Goal: Task Accomplishment & Management: Complete application form

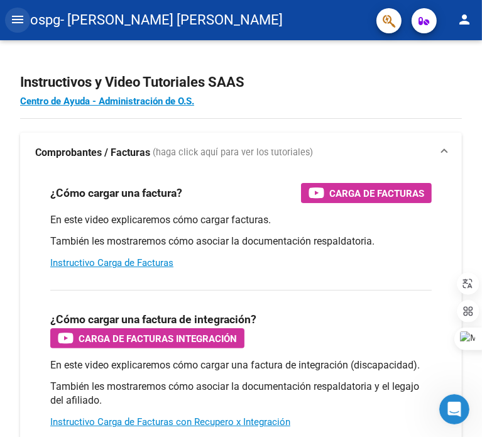
click at [16, 18] on mat-icon "menu" at bounding box center [17, 19] width 15 height 15
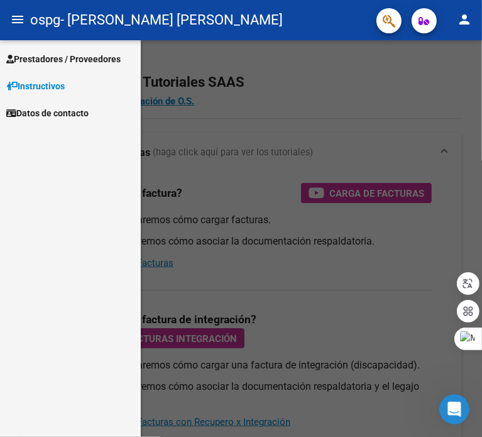
click at [53, 57] on span "Prestadores / Proveedores" at bounding box center [63, 59] width 114 height 14
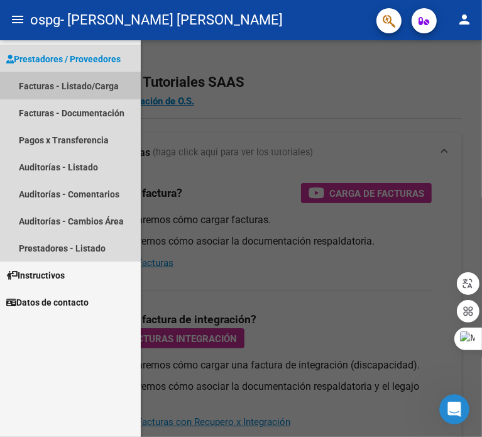
click at [63, 85] on link "Facturas - Listado/Carga" at bounding box center [70, 85] width 141 height 27
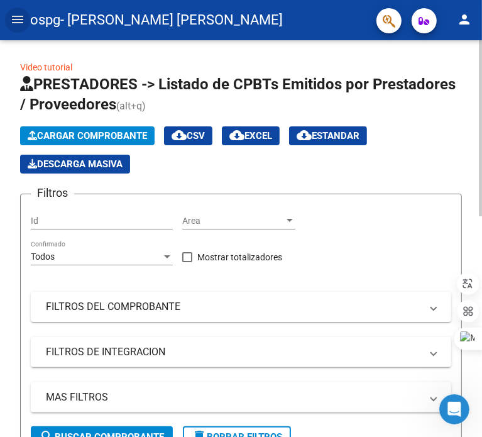
click at [93, 138] on span "Cargar Comprobante" at bounding box center [87, 135] width 119 height 11
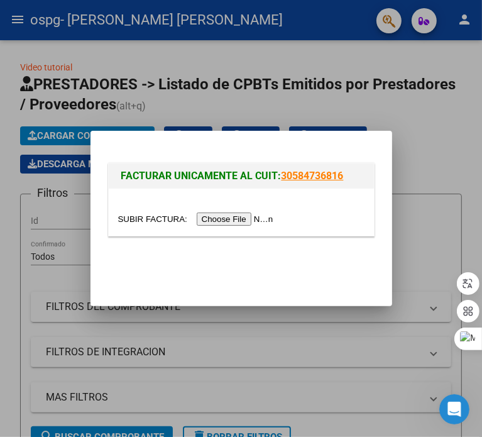
click at [231, 223] on input "file" at bounding box center [197, 219] width 159 height 13
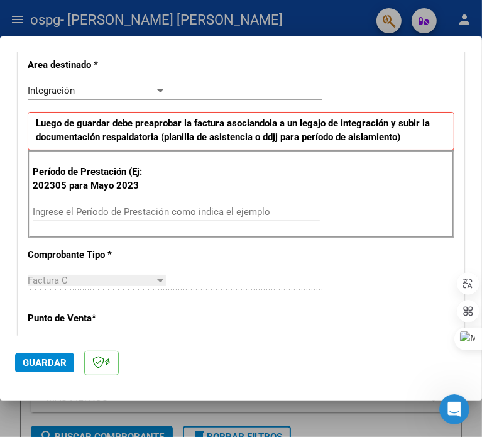
scroll to position [287, 0]
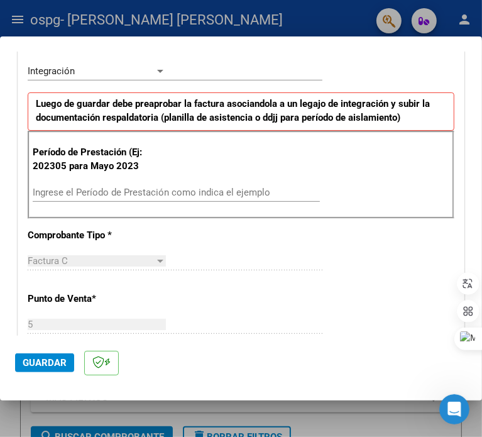
click at [169, 197] on div "Ingrese el Período de Prestación como indica el ejemplo" at bounding box center [176, 192] width 287 height 19
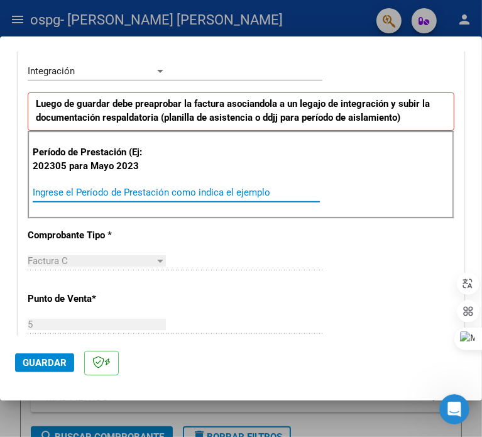
click at [168, 191] on input "Ingrese el Período de Prestación como indica el ejemplo" at bounding box center [100, 192] width 135 height 11
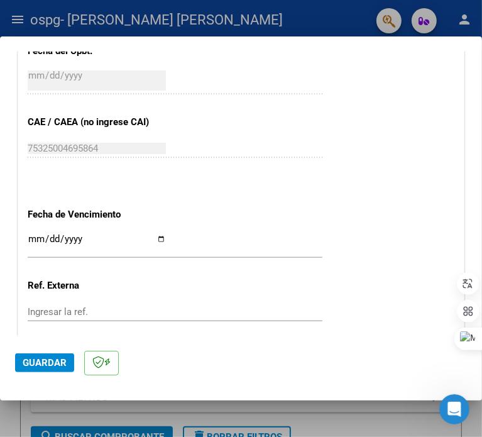
scroll to position [727, 0]
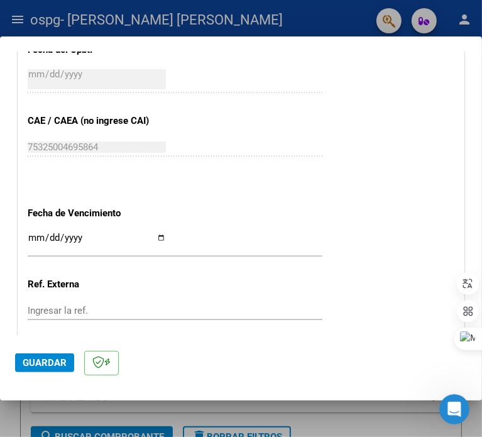
type input "202507"
click at [166, 234] on input "Ingresar la fecha" at bounding box center [97, 243] width 138 height 20
type input "[DATE]"
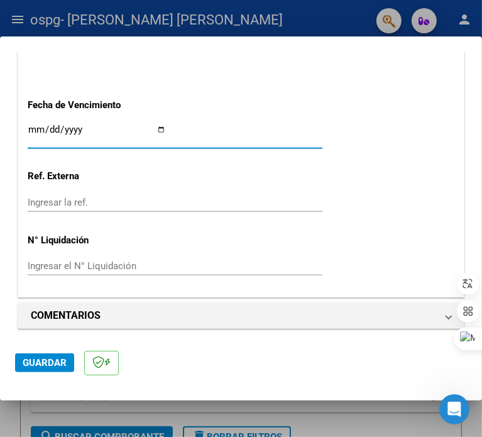
scroll to position [835, 0]
click at [45, 364] on span "Guardar" at bounding box center [45, 362] width 44 height 11
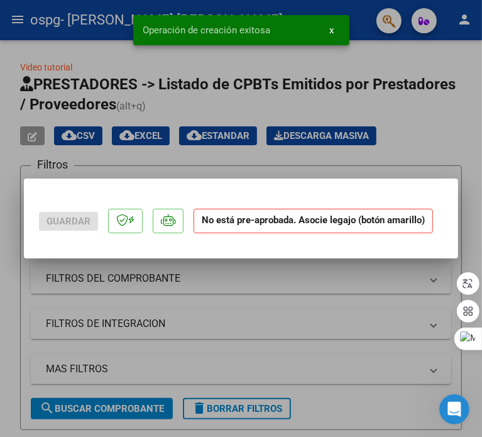
scroll to position [0, 0]
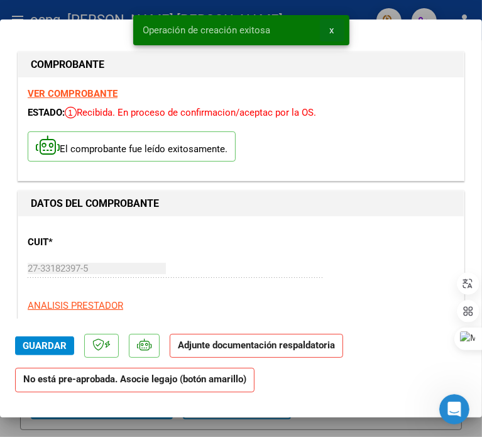
click at [332, 34] on span "x" at bounding box center [332, 30] width 4 height 11
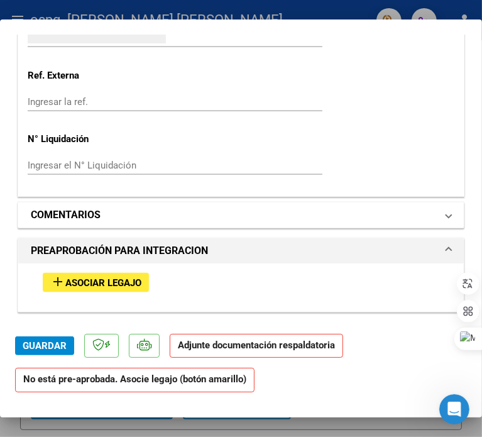
scroll to position [991, 0]
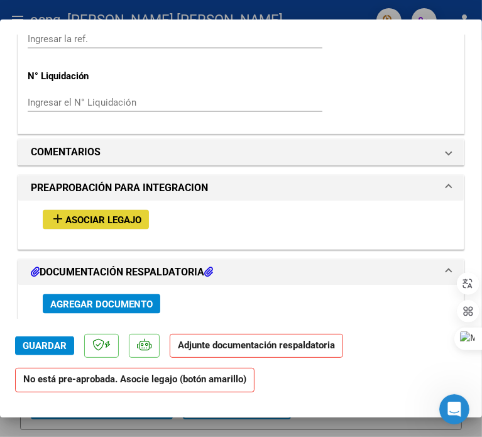
click at [118, 214] on span "Asociar Legajo" at bounding box center [103, 219] width 76 height 11
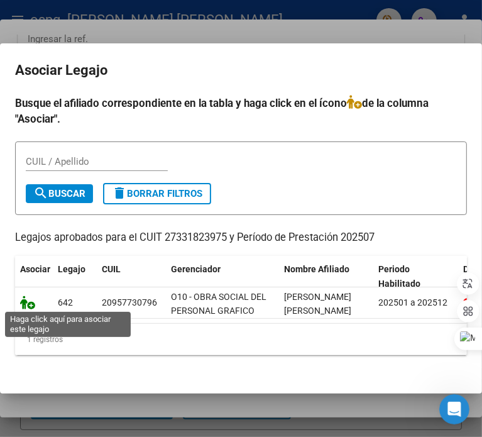
click at [31, 304] on icon at bounding box center [27, 303] width 15 height 14
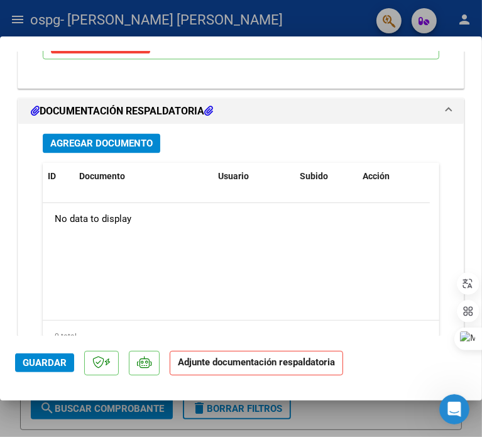
scroll to position [1401, 0]
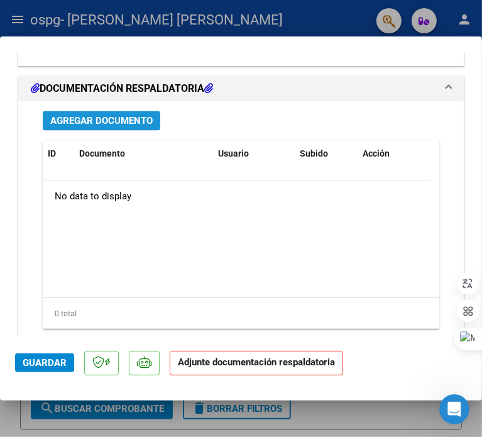
click at [113, 122] on span "Agregar Documento" at bounding box center [101, 120] width 102 height 11
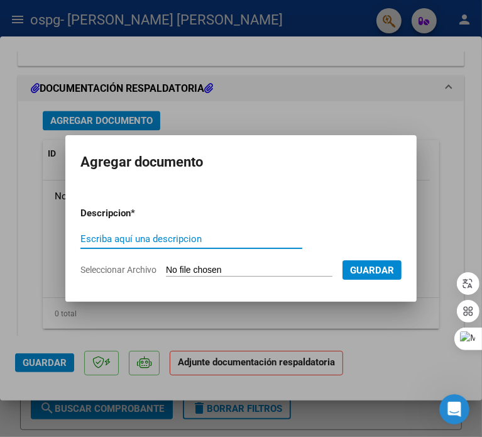
click at [117, 235] on input "Escriba aquí una descripcion" at bounding box center [191, 238] width 222 height 11
click at [259, 271] on input "Seleccionar Archivo" at bounding box center [249, 271] width 167 height 12
type input "C:\fakepath\07 [PERSON_NAME] PSI.pdf"
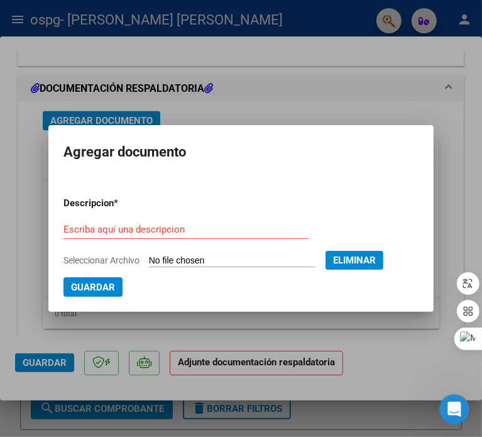
click at [99, 223] on div "Escriba aquí una descripcion" at bounding box center [186, 229] width 245 height 19
click at [101, 235] on div "Escriba aquí una descripcion" at bounding box center [186, 229] width 245 height 19
click at [101, 229] on input "Escriba aquí una descripcion" at bounding box center [186, 229] width 245 height 11
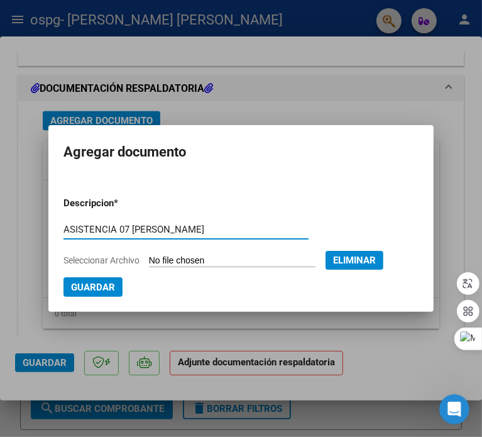
type input "ASISTENCIA 07 [PERSON_NAME]"
click at [110, 285] on span "Guardar" at bounding box center [93, 287] width 44 height 11
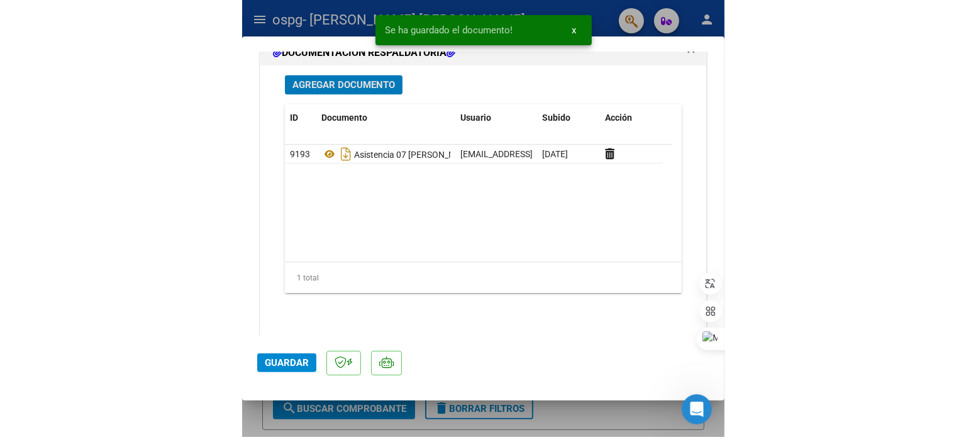
scroll to position [1451, 0]
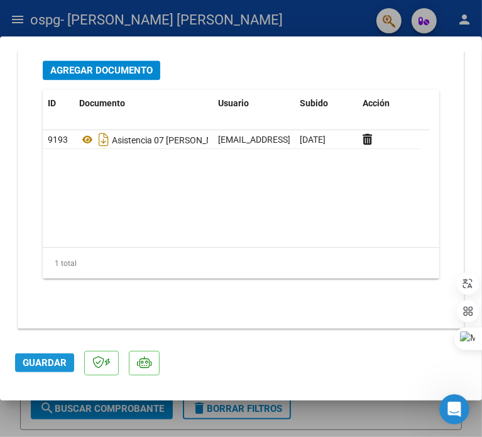
click at [28, 362] on span "Guardar" at bounding box center [45, 362] width 44 height 11
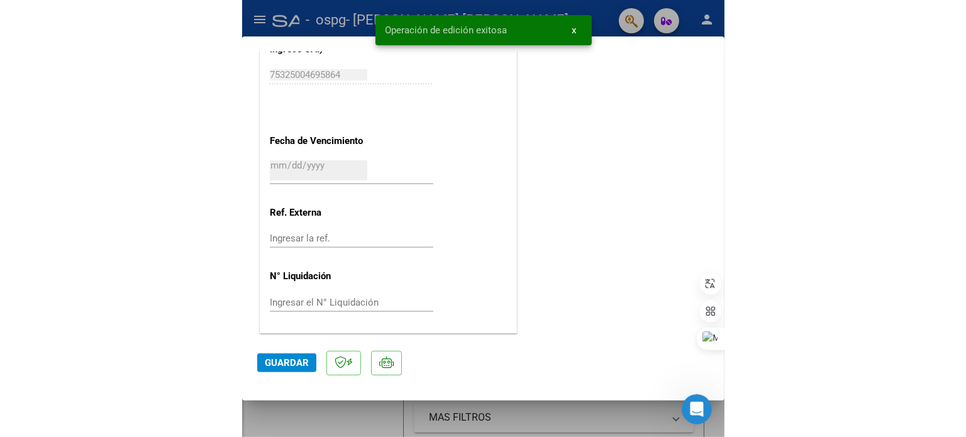
scroll to position [840, 0]
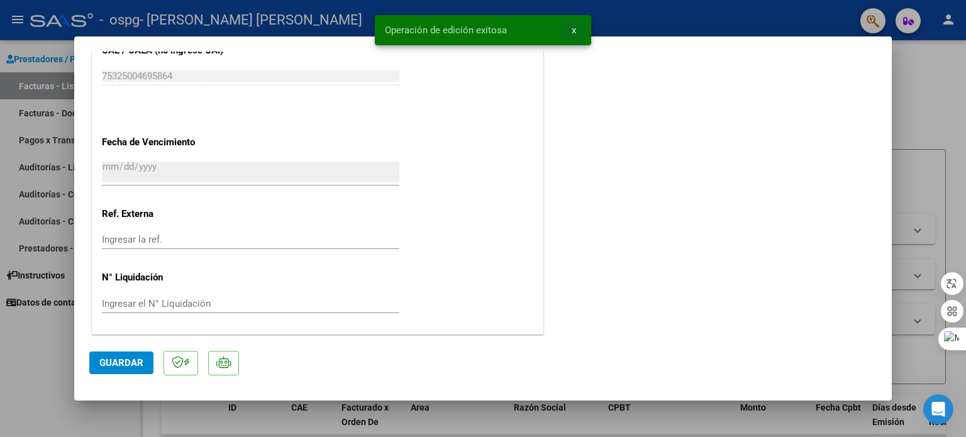
click at [482, 30] on span "x" at bounding box center [574, 30] width 4 height 11
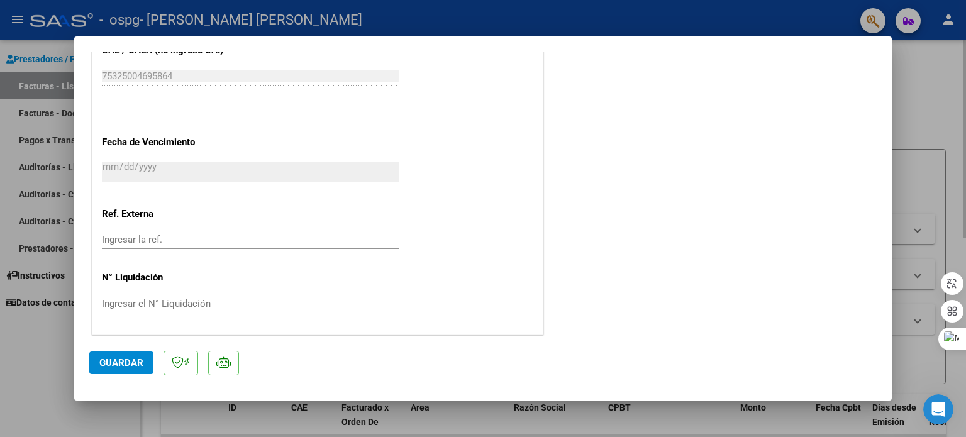
click at [482, 128] on div at bounding box center [483, 218] width 966 height 437
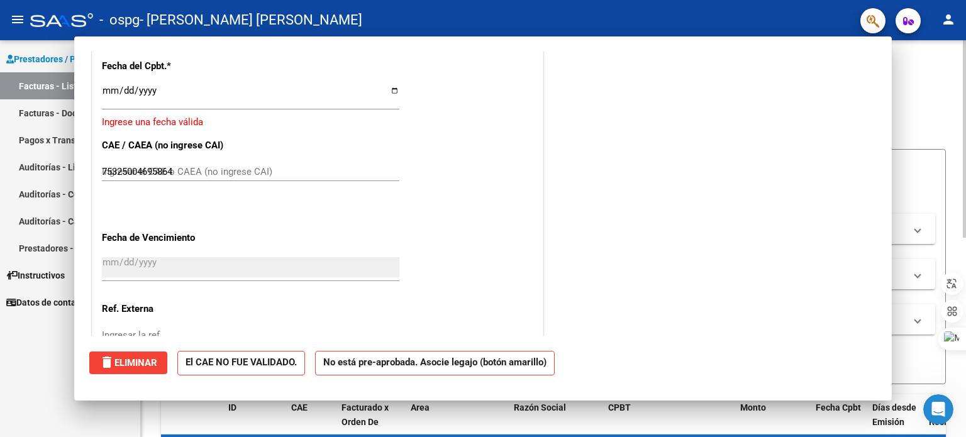
type input "$ 0,00"
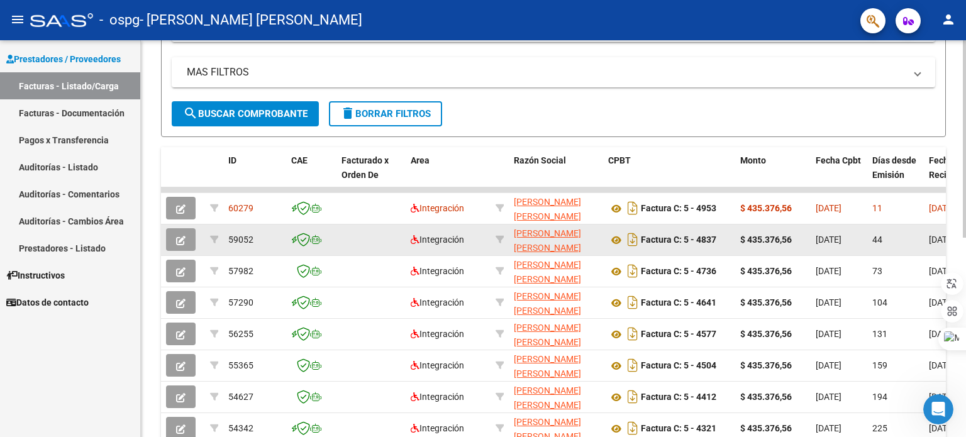
scroll to position [251, 0]
